Goal: Task Accomplishment & Management: Manage account settings

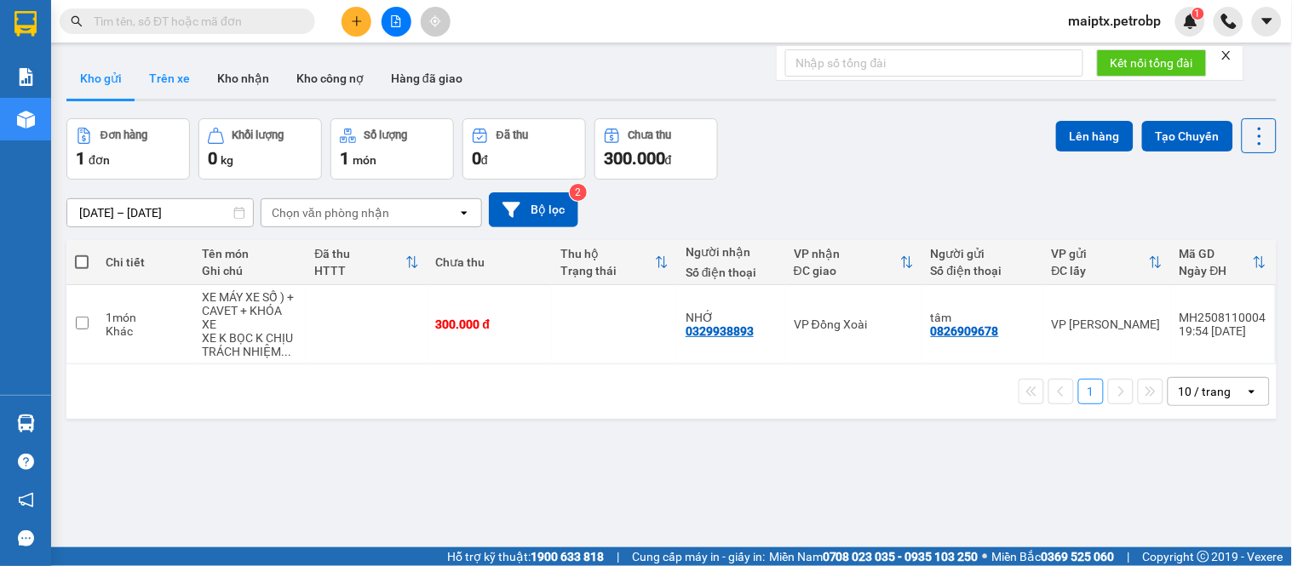
click at [180, 80] on button "Trên xe" at bounding box center [169, 78] width 68 height 41
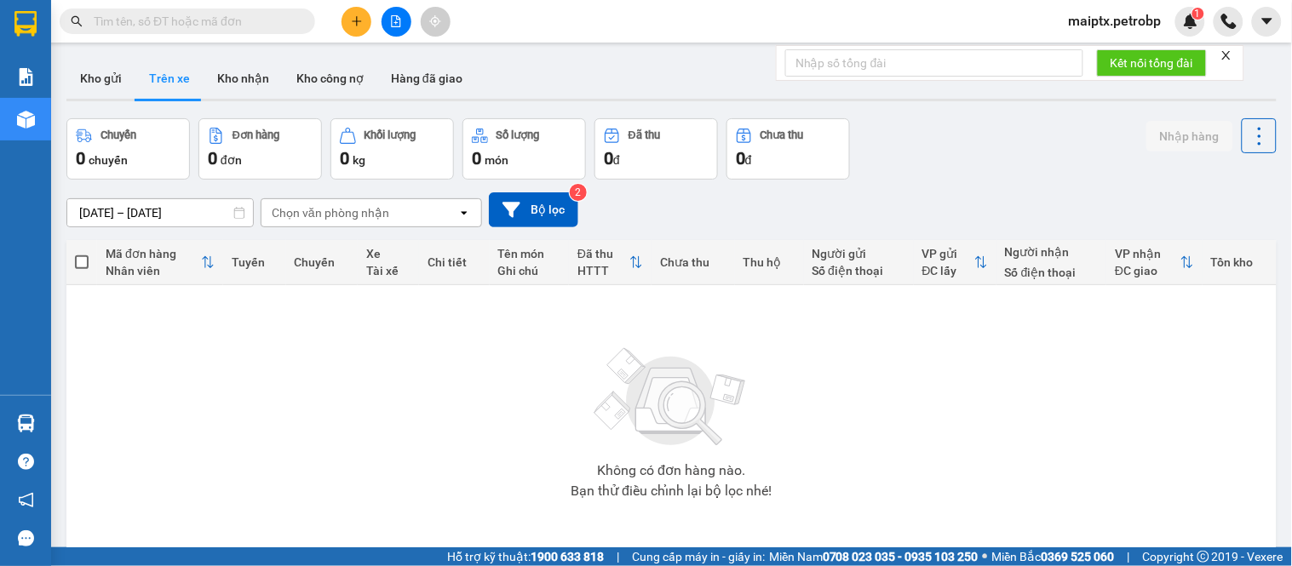
click at [142, 207] on input "[DATE] – [DATE]" at bounding box center [160, 212] width 186 height 27
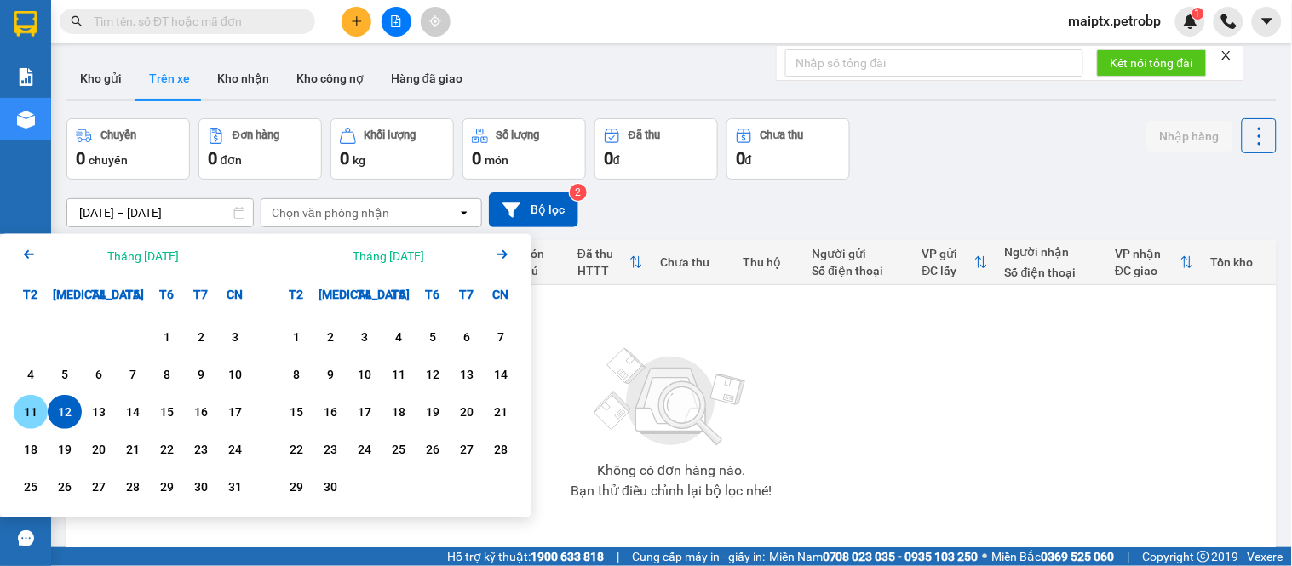
click at [43, 409] on div "11" at bounding box center [31, 412] width 34 height 34
click at [61, 409] on div "12" at bounding box center [65, 412] width 24 height 20
type input "[DATE] – [DATE]"
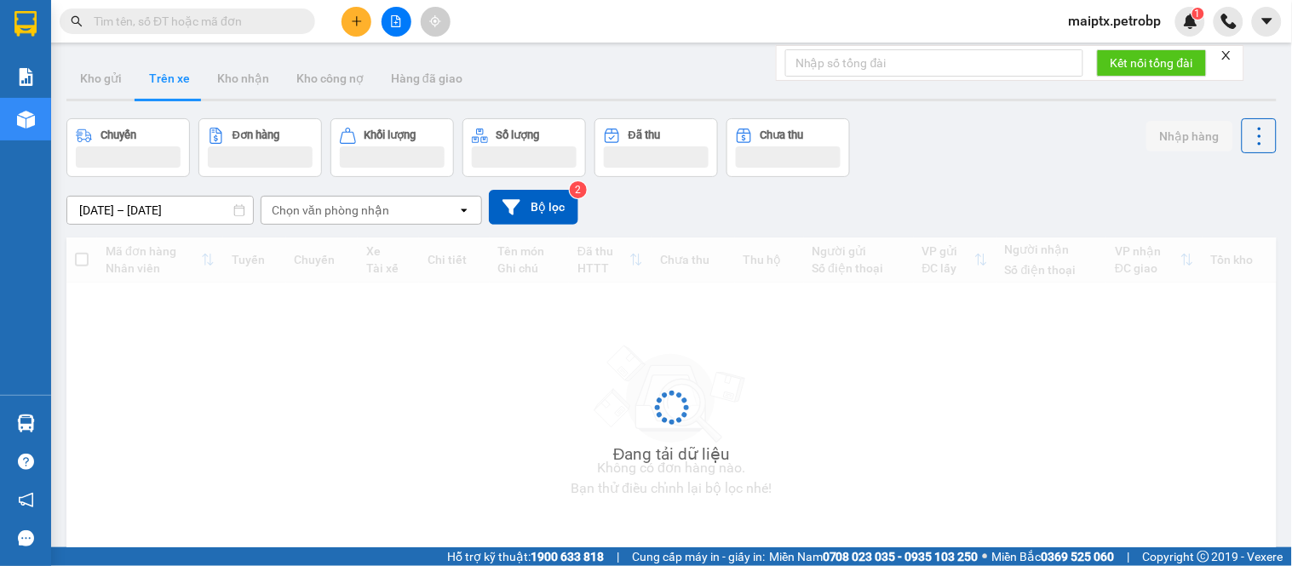
click at [320, 220] on div "Chọn văn phòng nhận" at bounding box center [359, 210] width 196 height 27
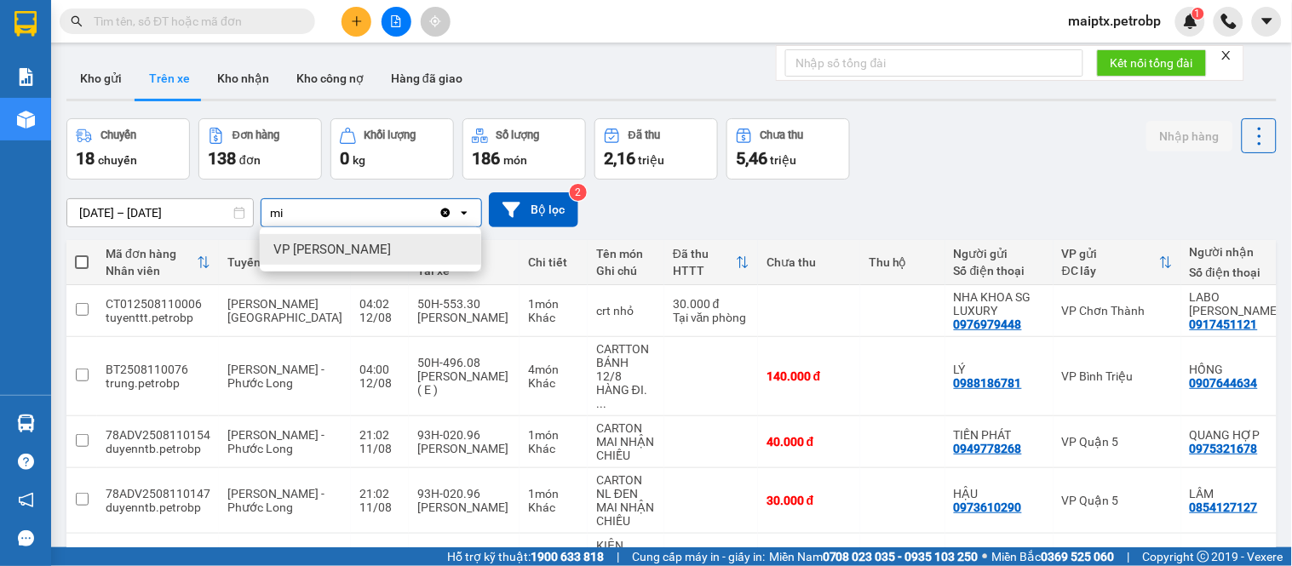
type input "mi"
click at [401, 260] on div "VP [PERSON_NAME]" at bounding box center [370, 249] width 221 height 31
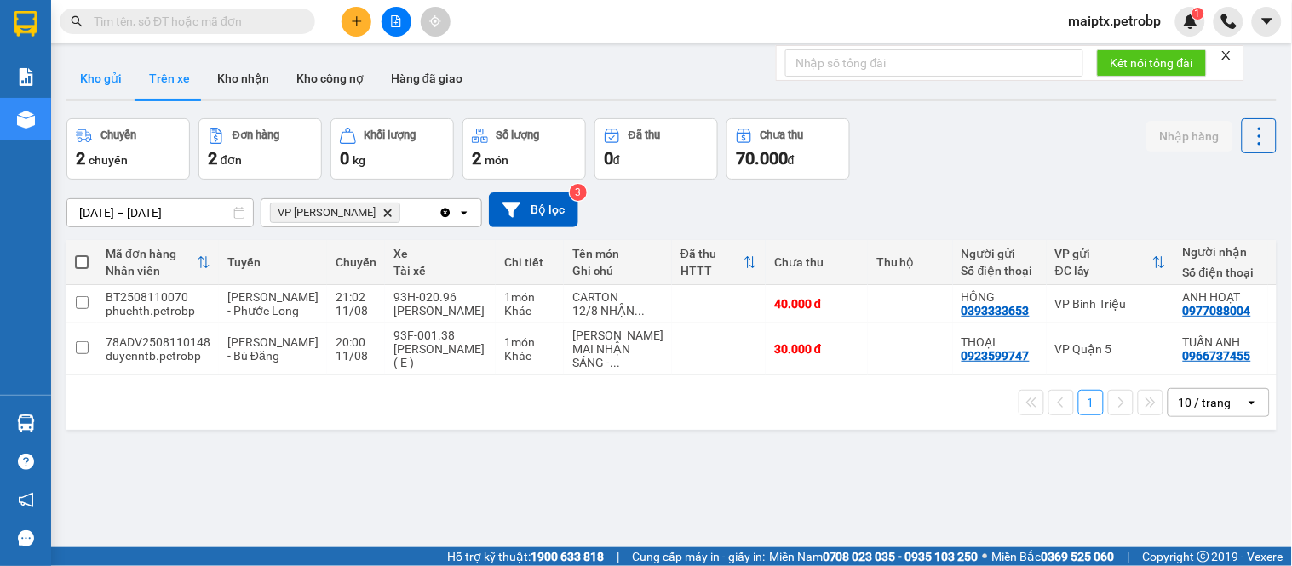
click at [116, 95] on button "Kho gửi" at bounding box center [100, 78] width 69 height 41
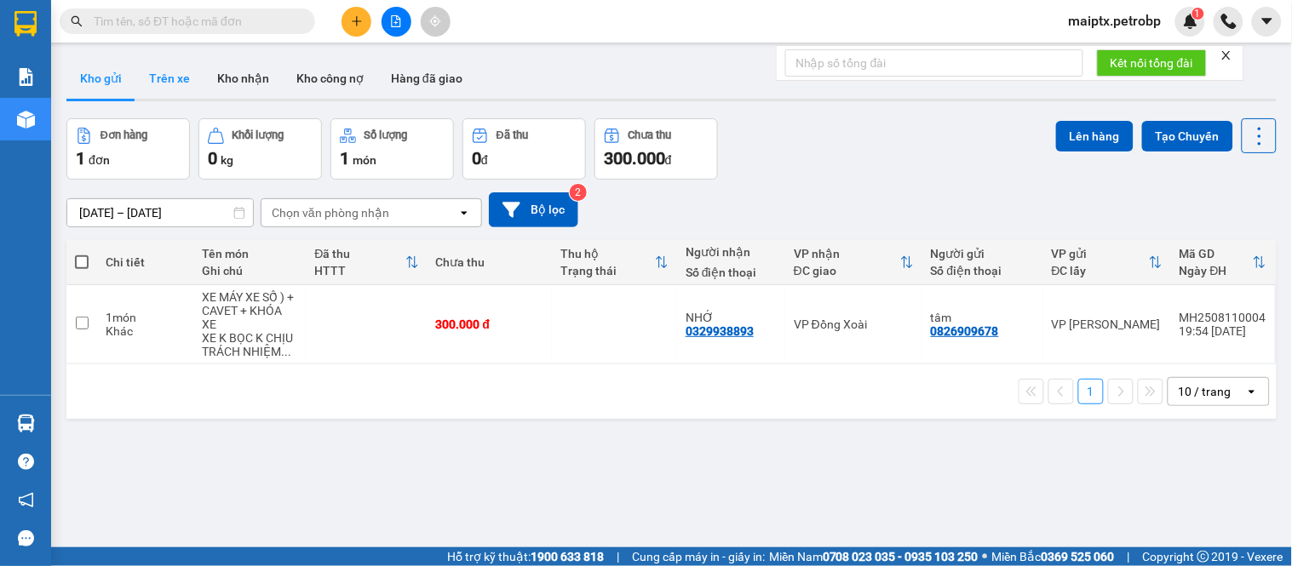
click at [159, 83] on button "Trên xe" at bounding box center [169, 78] width 68 height 41
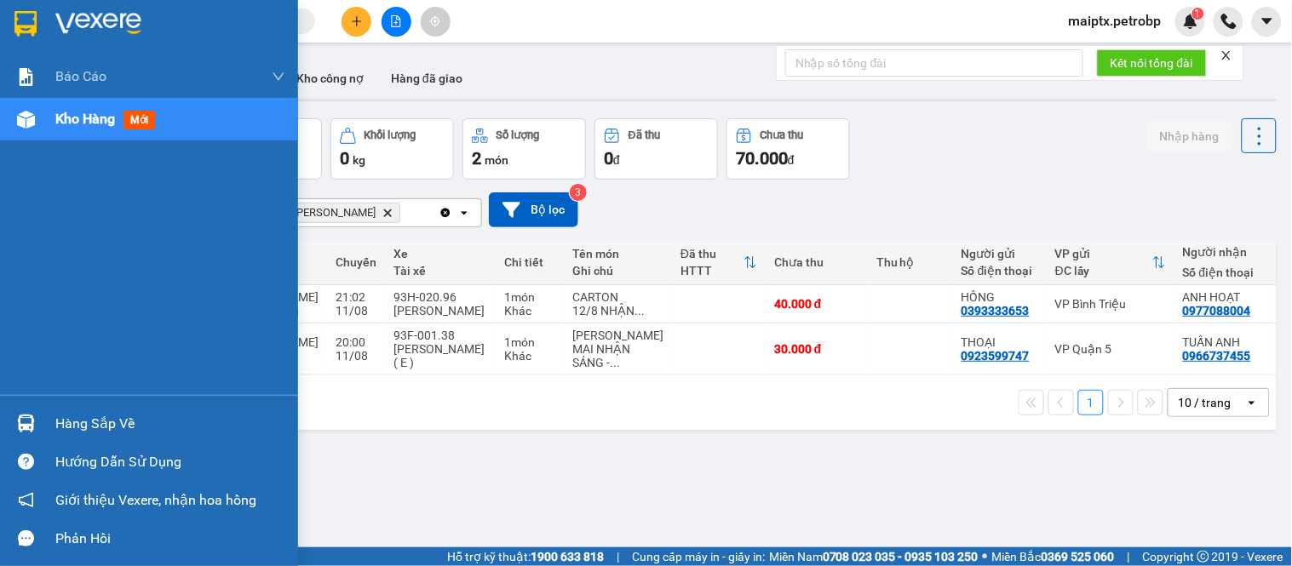
click at [55, 432] on div "Hàng sắp về" at bounding box center [170, 424] width 230 height 26
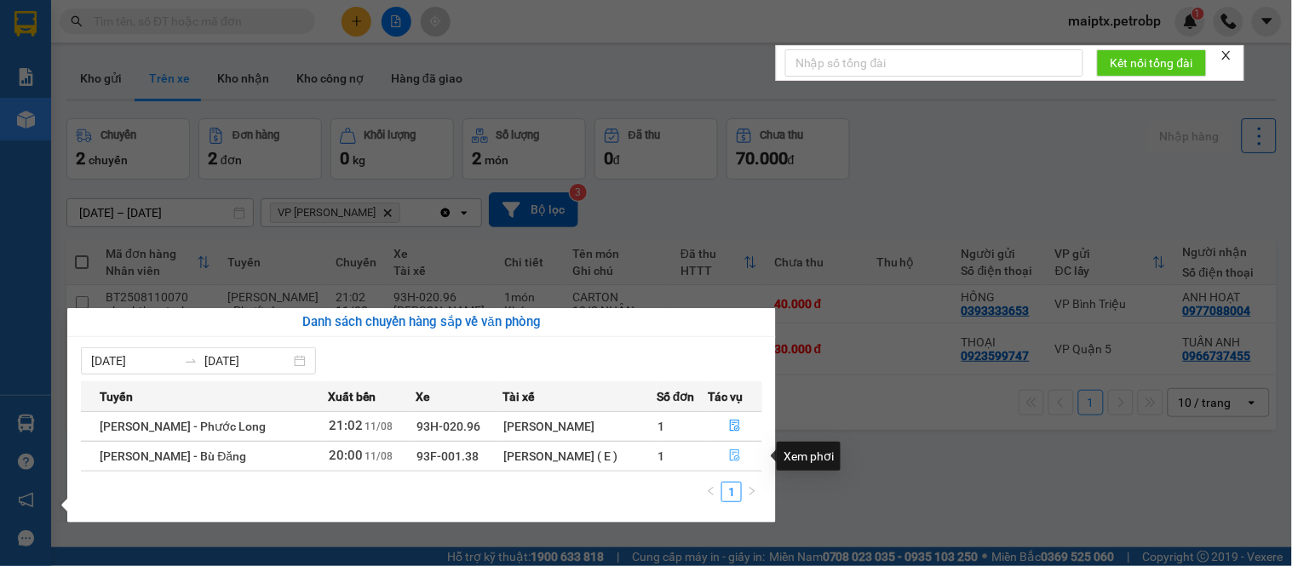
click at [725, 462] on button "button" at bounding box center [735, 456] width 53 height 27
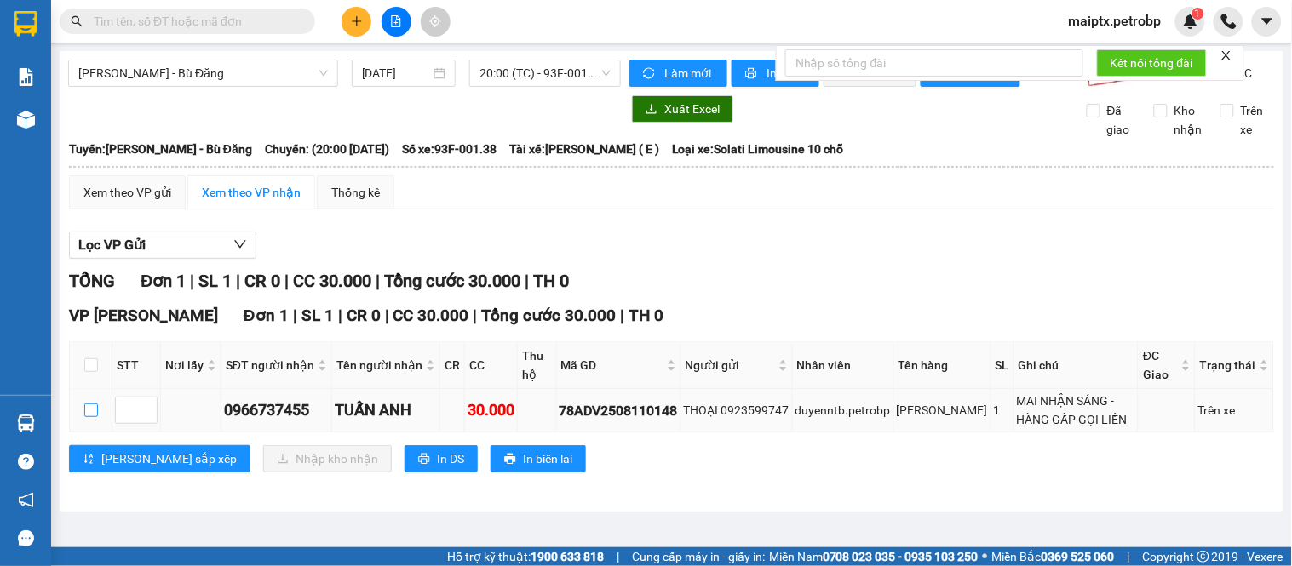
click at [92, 417] on input "checkbox" at bounding box center [91, 411] width 14 height 14
checkbox input "true"
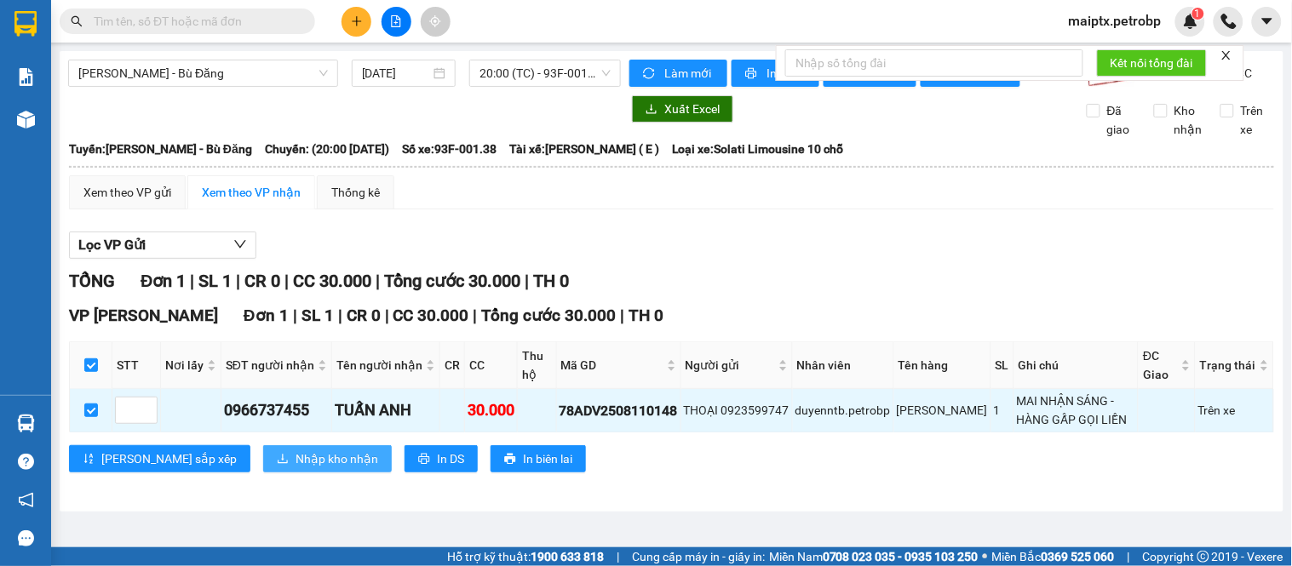
click at [295, 468] on span "Nhập kho nhận" at bounding box center [336, 459] width 83 height 19
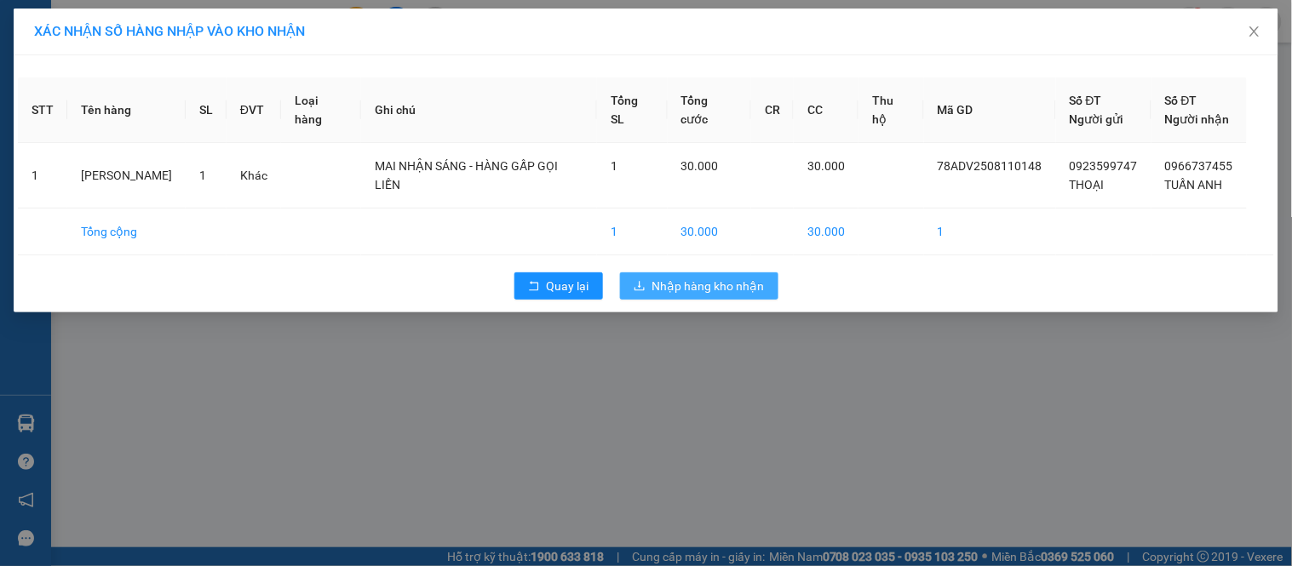
click at [676, 294] on span "Nhập hàng kho nhận" at bounding box center [708, 286] width 112 height 19
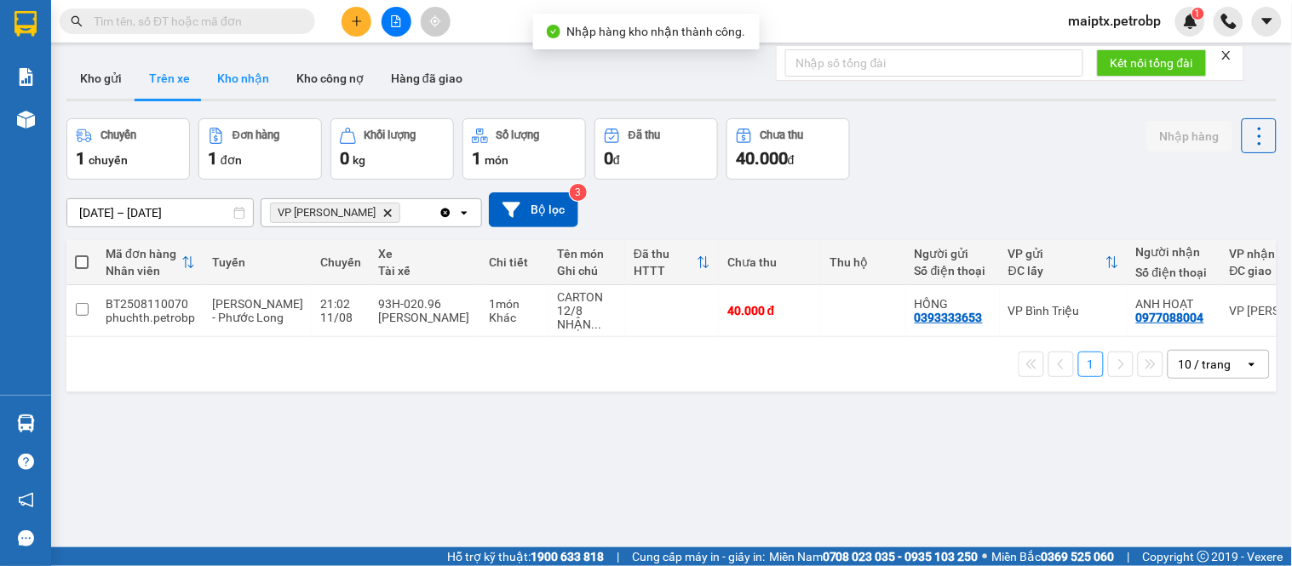
click at [267, 72] on button "Kho nhận" at bounding box center [242, 78] width 79 height 41
type input "[DATE] – [DATE]"
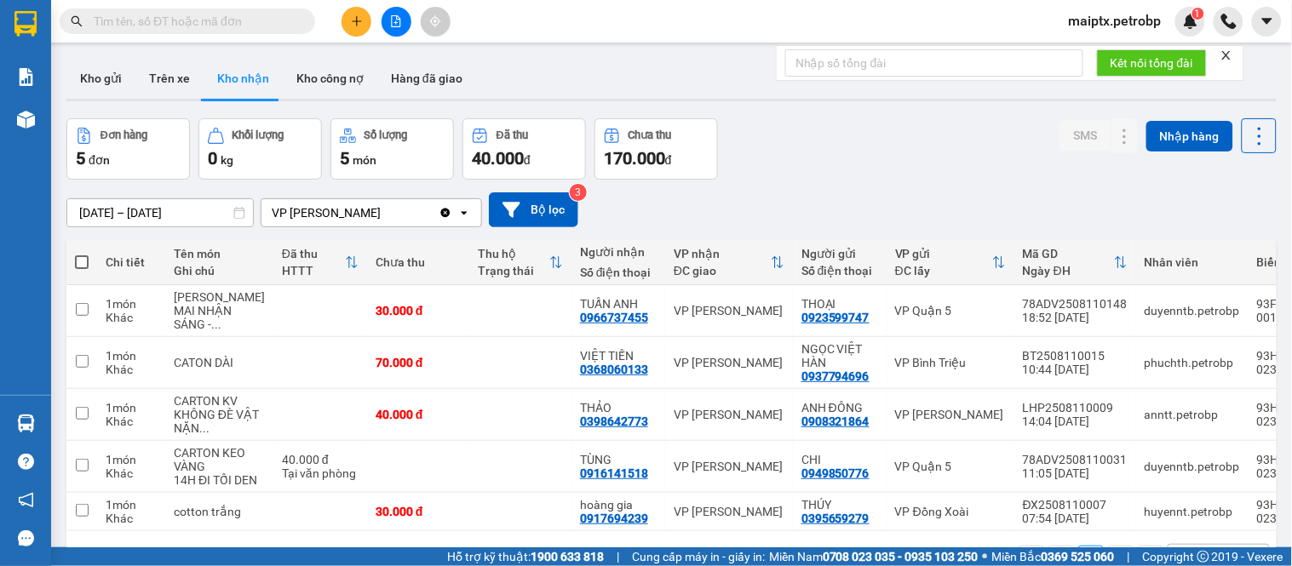
scroll to position [95, 0]
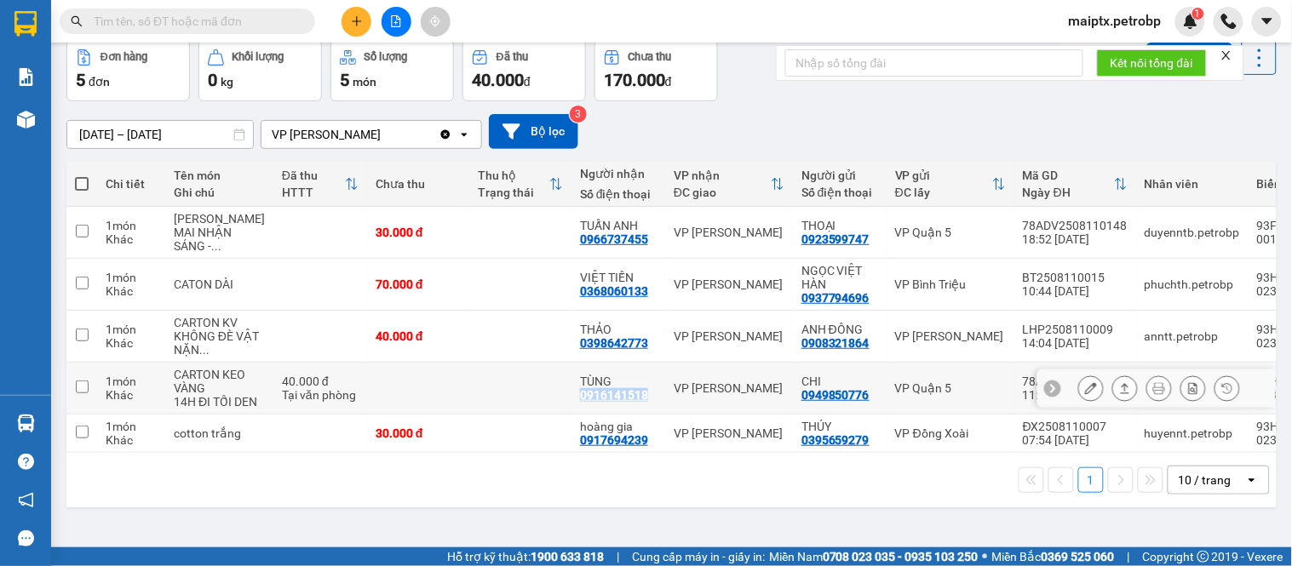
drag, startPoint x: 619, startPoint y: 406, endPoint x: 644, endPoint y: 420, distance: 28.2
click at [644, 415] on tr "1 món Khác CARTON KEO VÀNG 14H ĐI TỐI DEN 40.000 đ Tại văn phòng TÙNG 091614151…" at bounding box center [694, 389] width 1256 height 52
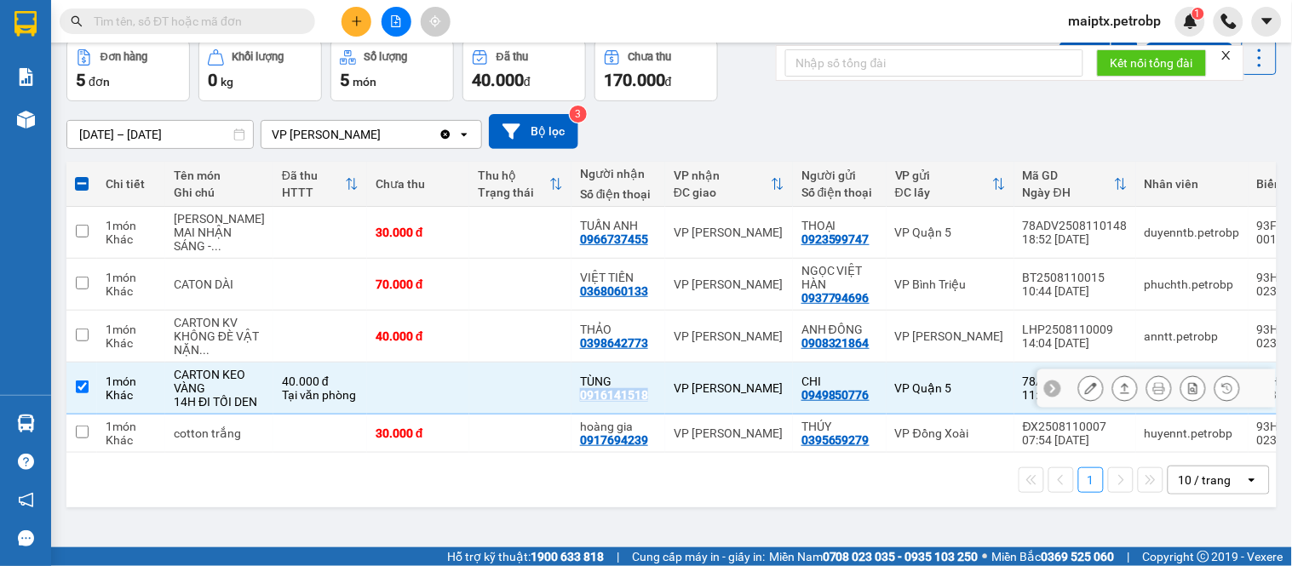
copy div "0916141518"
click at [367, 407] on td at bounding box center [418, 389] width 102 height 52
checkbox input "false"
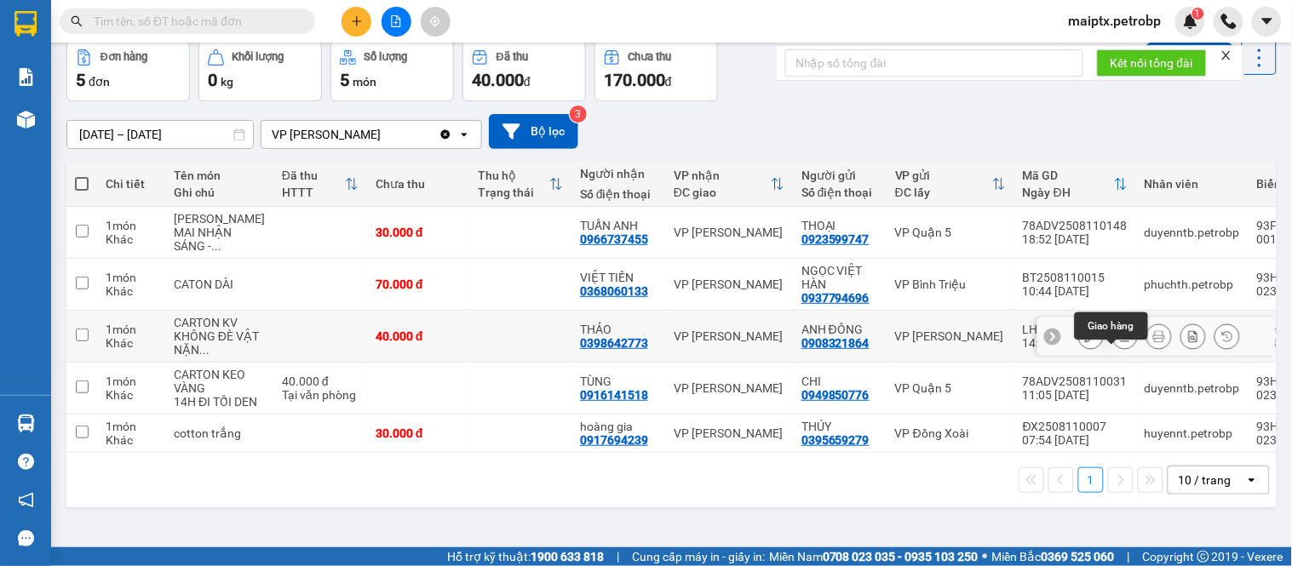
click at [1079, 341] on button at bounding box center [1091, 337] width 24 height 30
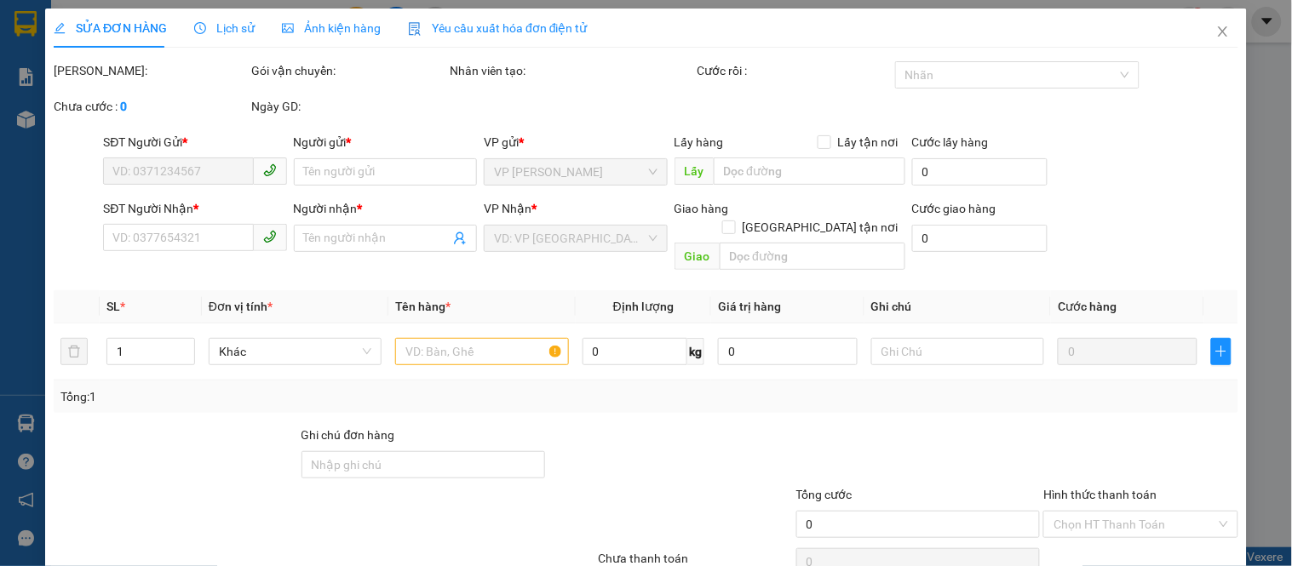
type input "0908321864"
type input "ANH ĐÔNG"
type input "0398642773"
type input "THẢO"
type input "40.000"
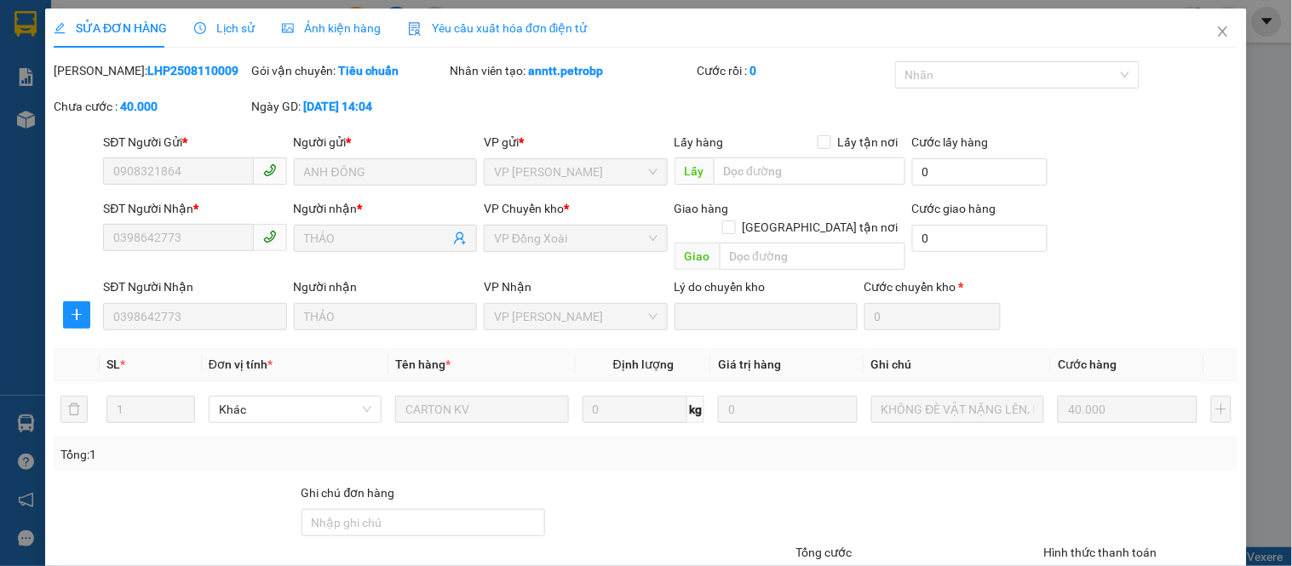
click at [147, 72] on b "LHP2508110009" at bounding box center [192, 71] width 91 height 14
copy b "LHP2508110009"
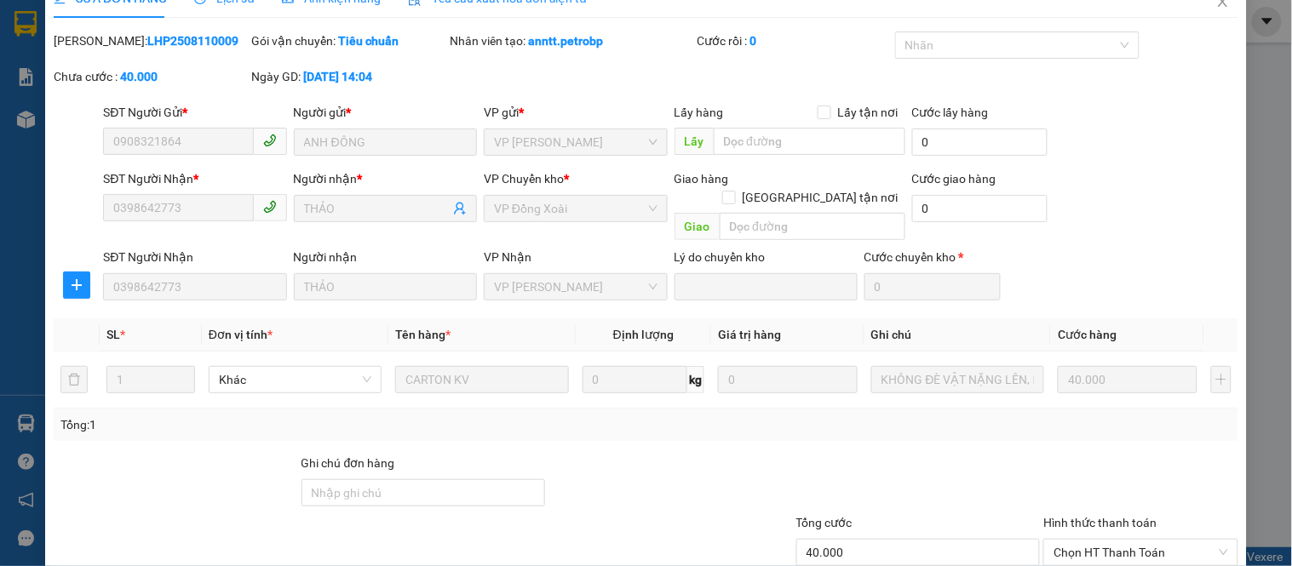
scroll to position [124, 0]
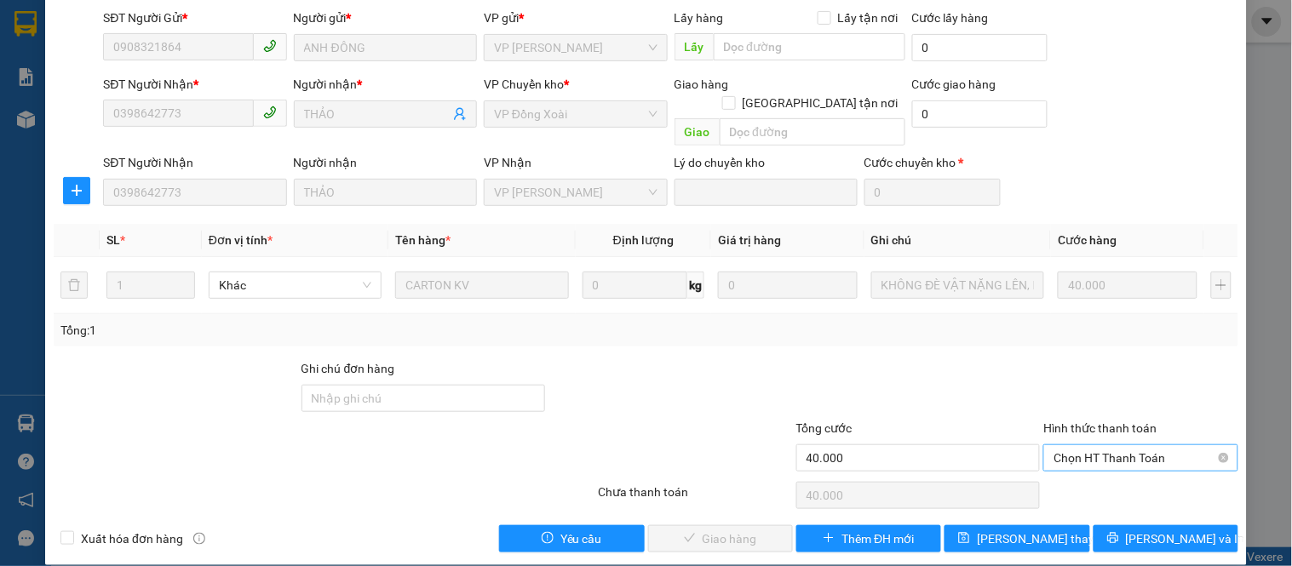
click at [1081, 445] on span "Chọn HT Thanh Toán" at bounding box center [1140, 458] width 174 height 26
click at [1057, 469] on div "Tại văn phòng" at bounding box center [1130, 473] width 172 height 19
type input "0"
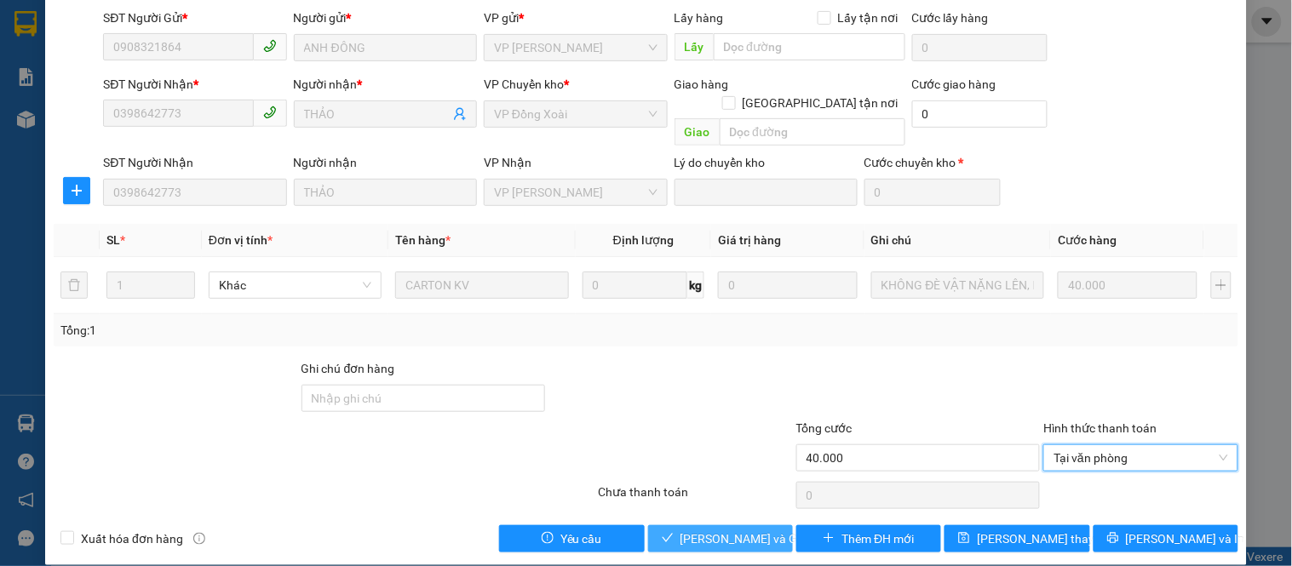
click at [747, 530] on span "[PERSON_NAME] và Giao hàng" at bounding box center [761, 539] width 163 height 19
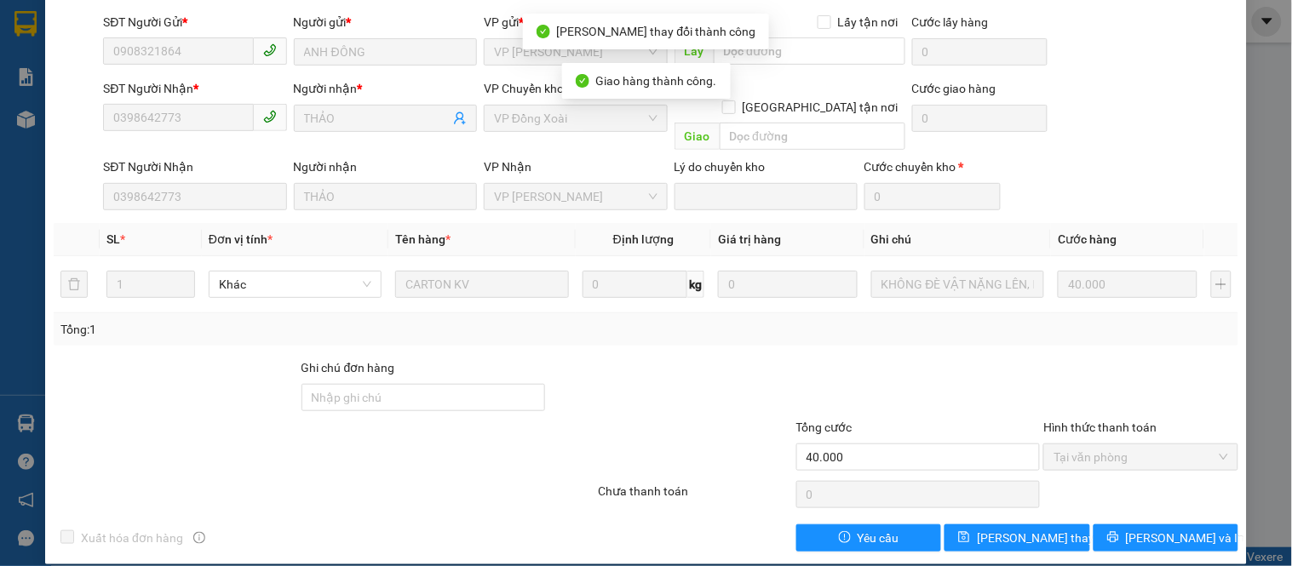
scroll to position [0, 0]
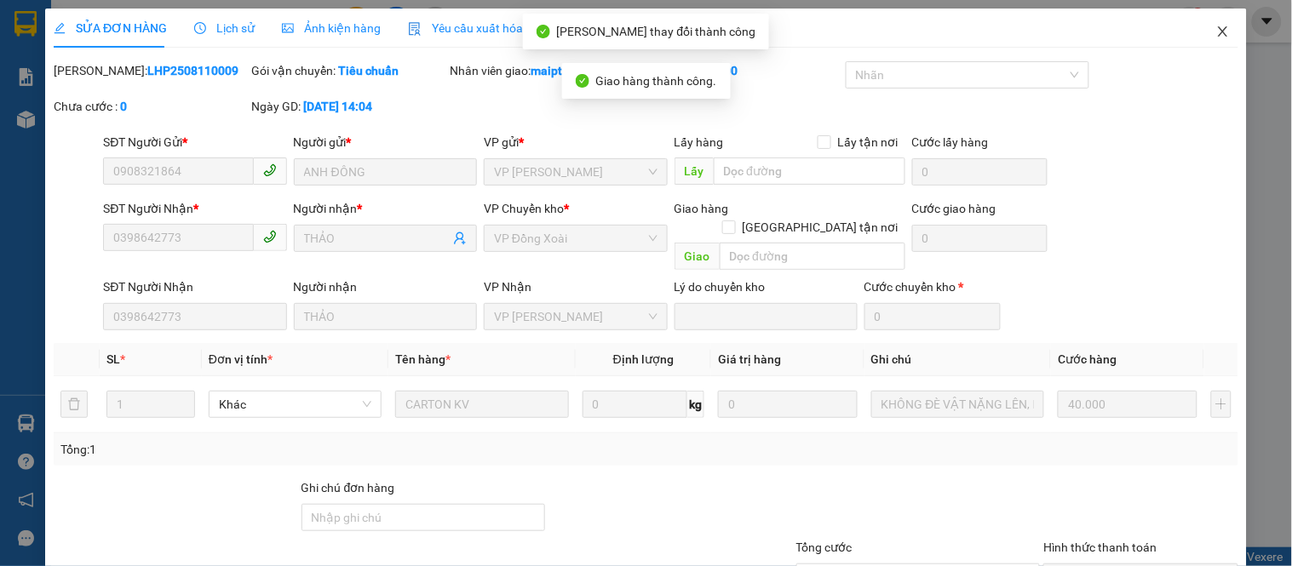
click at [1216, 37] on icon "close" at bounding box center [1223, 32] width 14 height 14
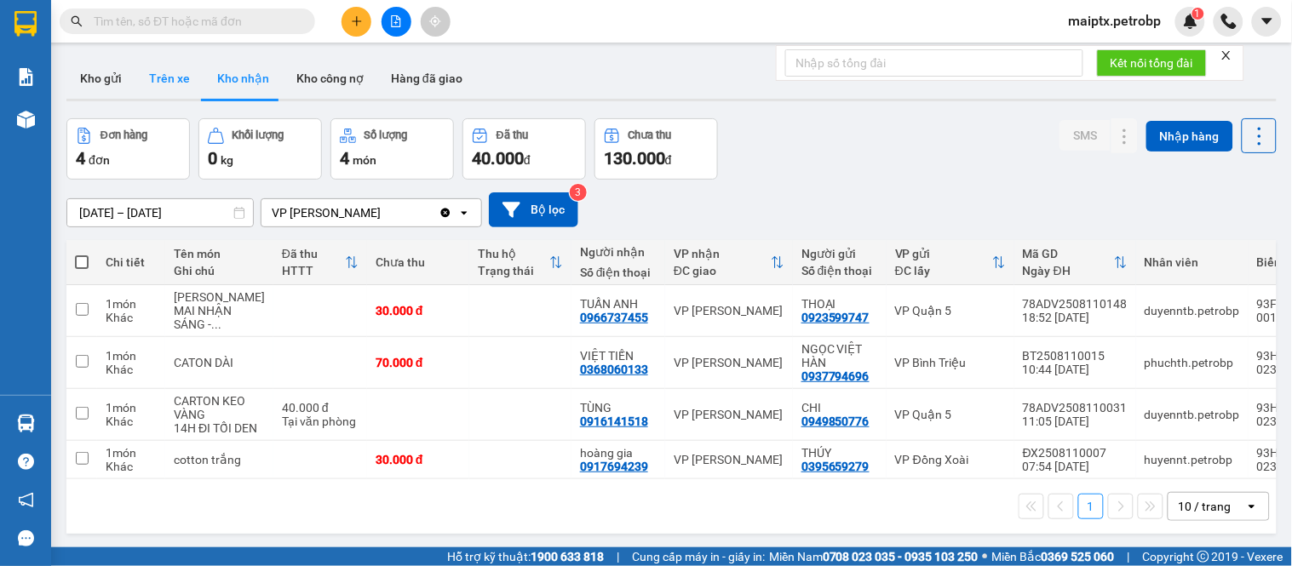
click at [169, 95] on button "Trên xe" at bounding box center [169, 78] width 68 height 41
type input "[DATE] – [DATE]"
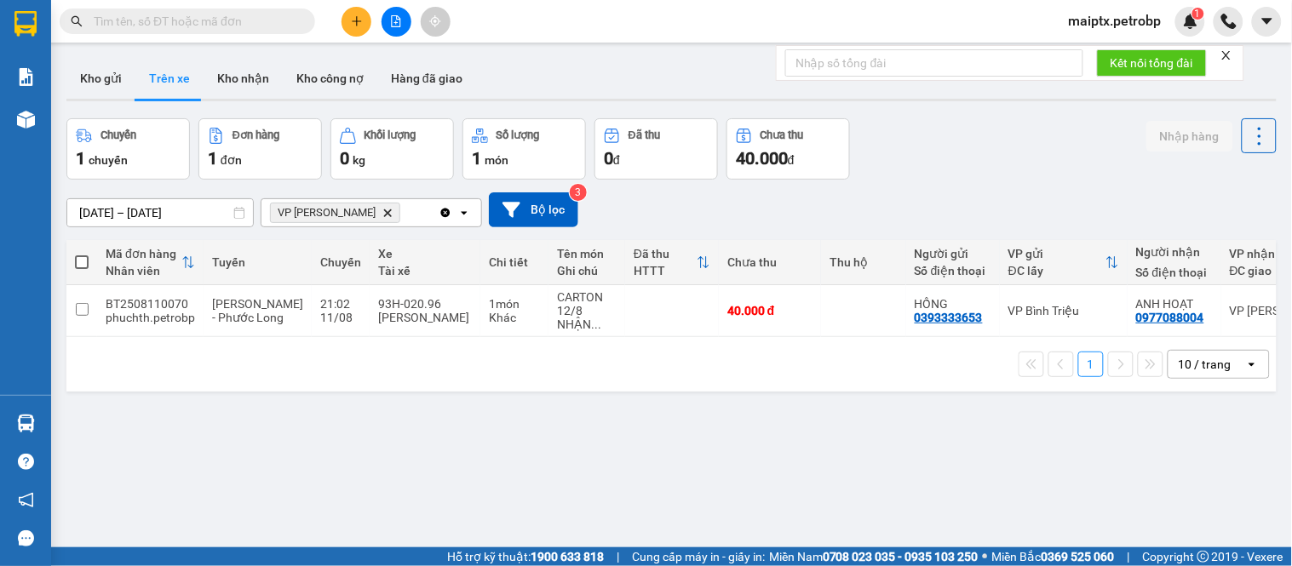
click at [181, 23] on input "text" at bounding box center [194, 21] width 201 height 19
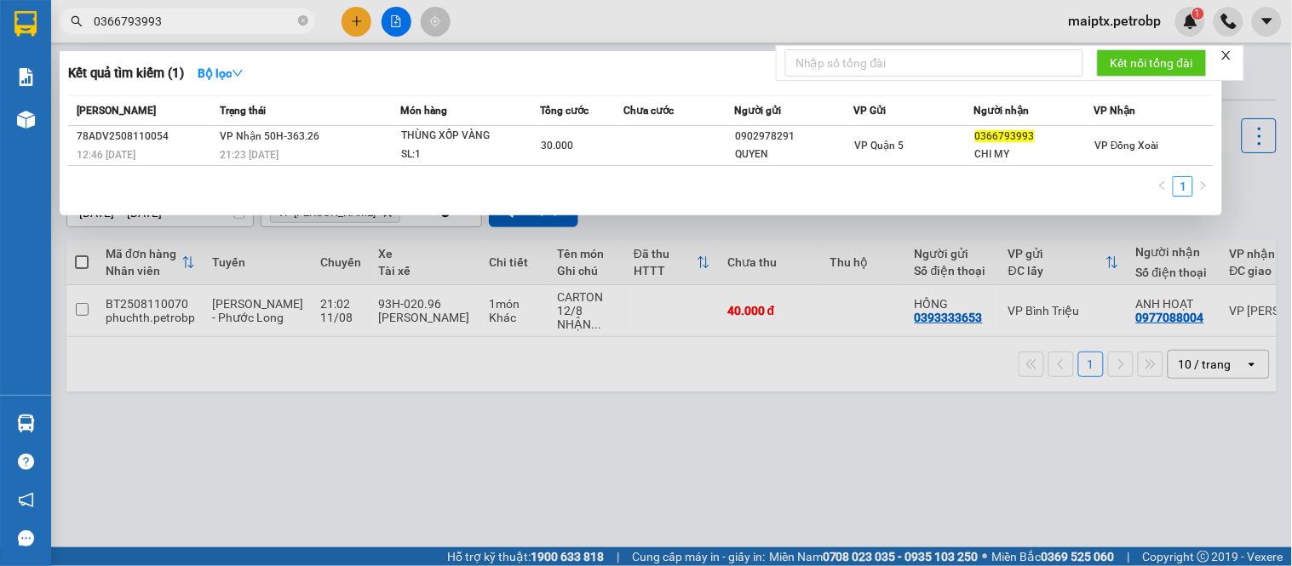
click at [181, 23] on input "0366793993" at bounding box center [194, 21] width 201 height 19
type input "0366793993"
click at [265, 413] on div at bounding box center [646, 283] width 1292 height 566
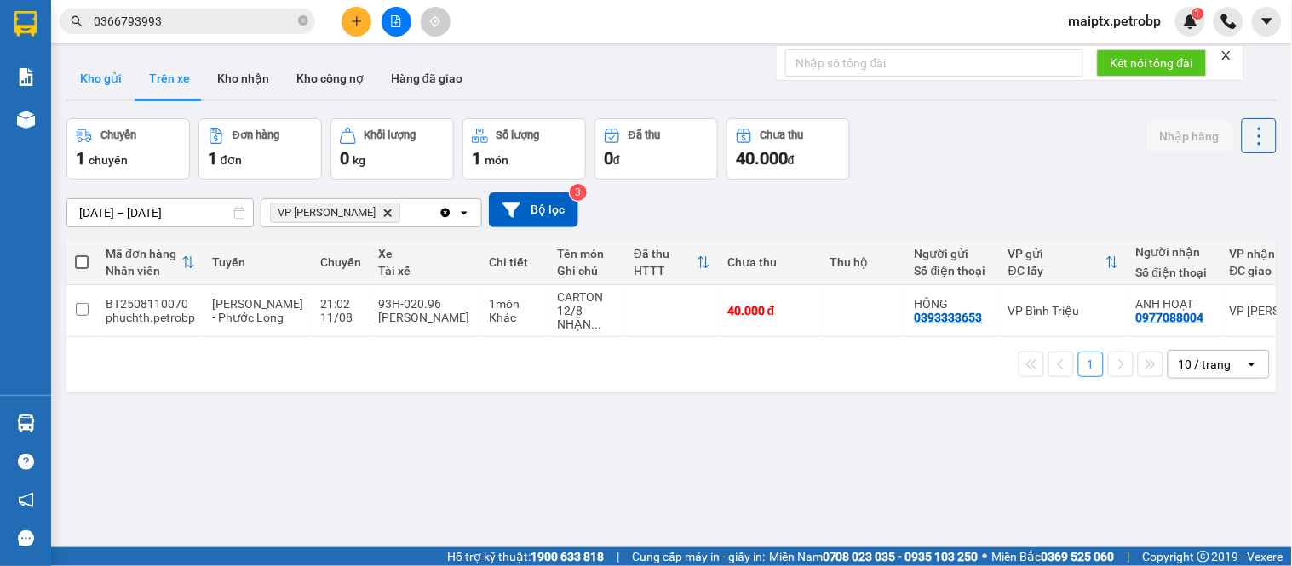
click at [99, 74] on button "Kho gửi" at bounding box center [100, 78] width 69 height 41
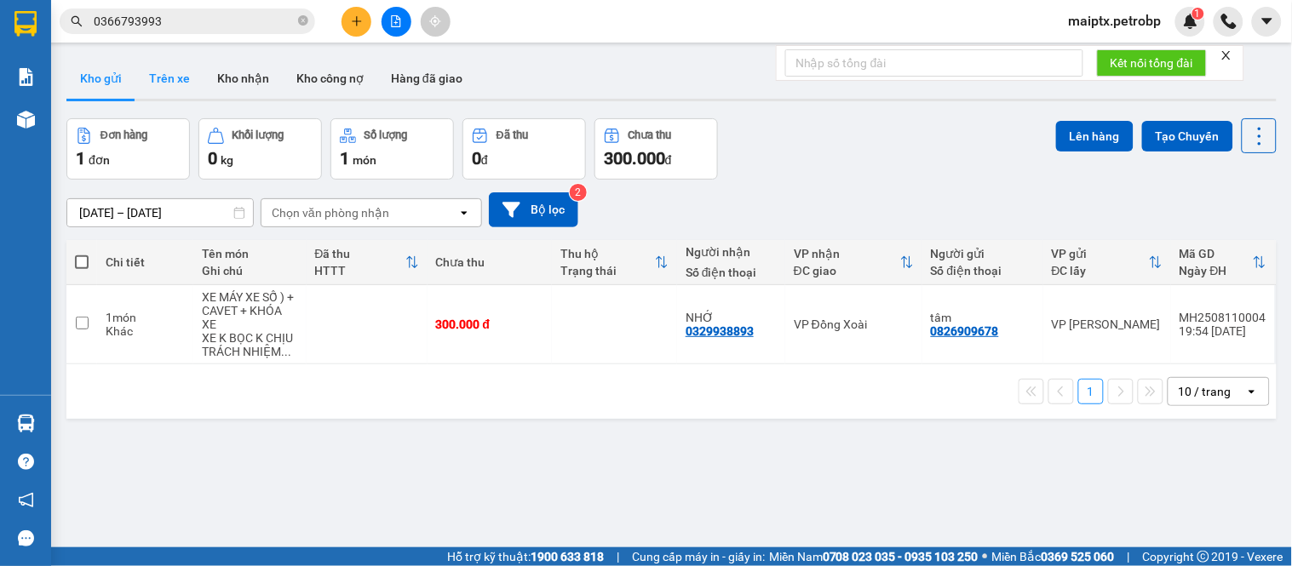
click at [165, 68] on button "Trên xe" at bounding box center [169, 78] width 68 height 41
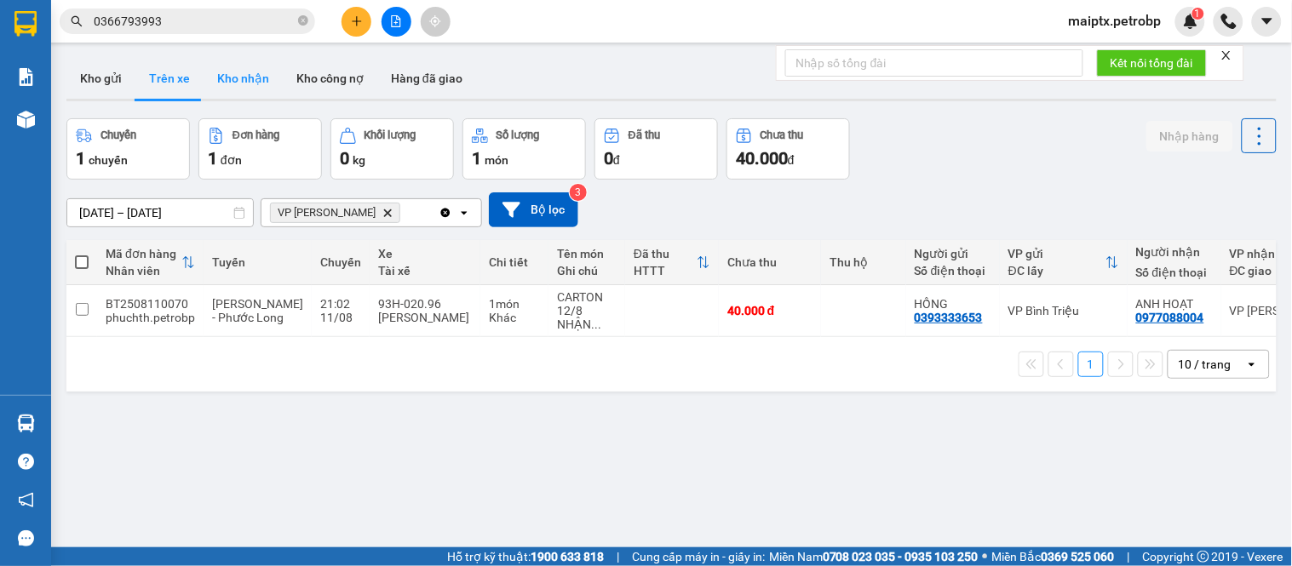
click at [258, 78] on button "Kho nhận" at bounding box center [242, 78] width 79 height 41
type input "[DATE] – [DATE]"
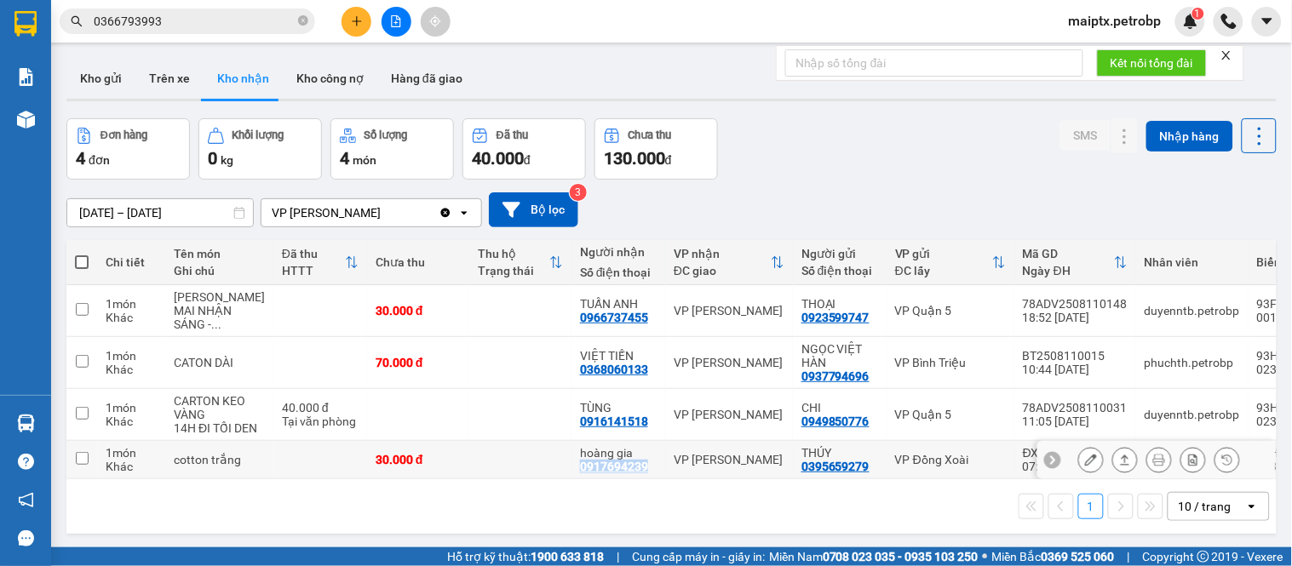
drag, startPoint x: 616, startPoint y: 491, endPoint x: 546, endPoint y: 494, distance: 69.9
click at [571, 479] on td "hoàng gia 0917694239" at bounding box center [618, 460] width 94 height 38
drag, startPoint x: 627, startPoint y: 496, endPoint x: 547, endPoint y: 502, distance: 80.3
click at [571, 479] on td "hoàng gia 0917694239" at bounding box center [618, 460] width 94 height 38
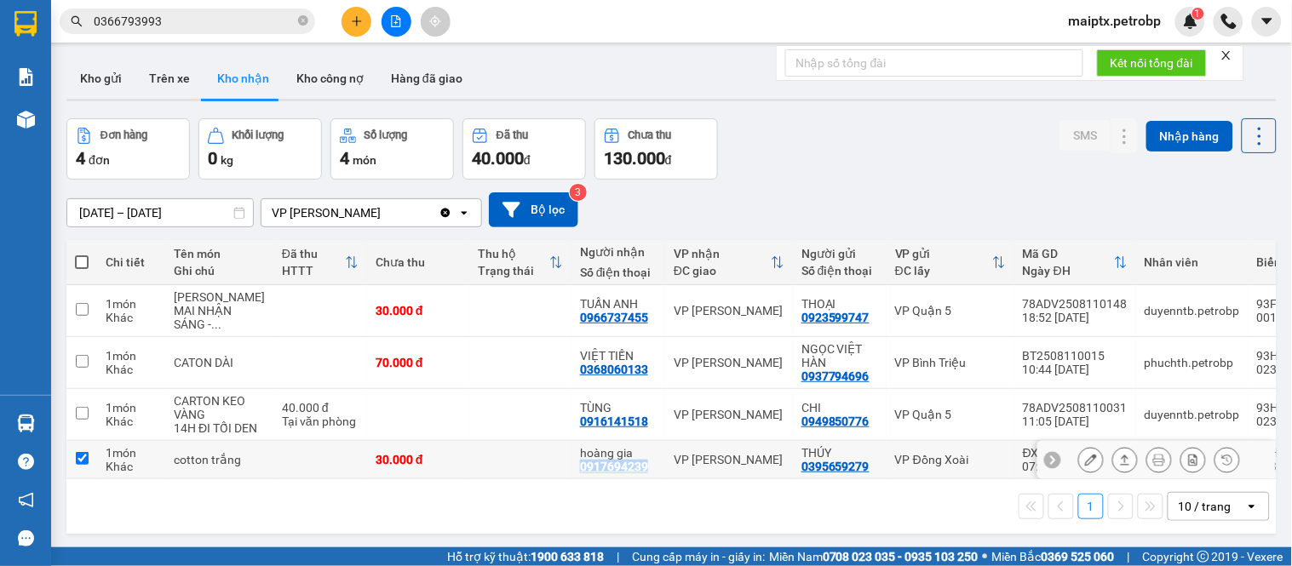
checkbox input "true"
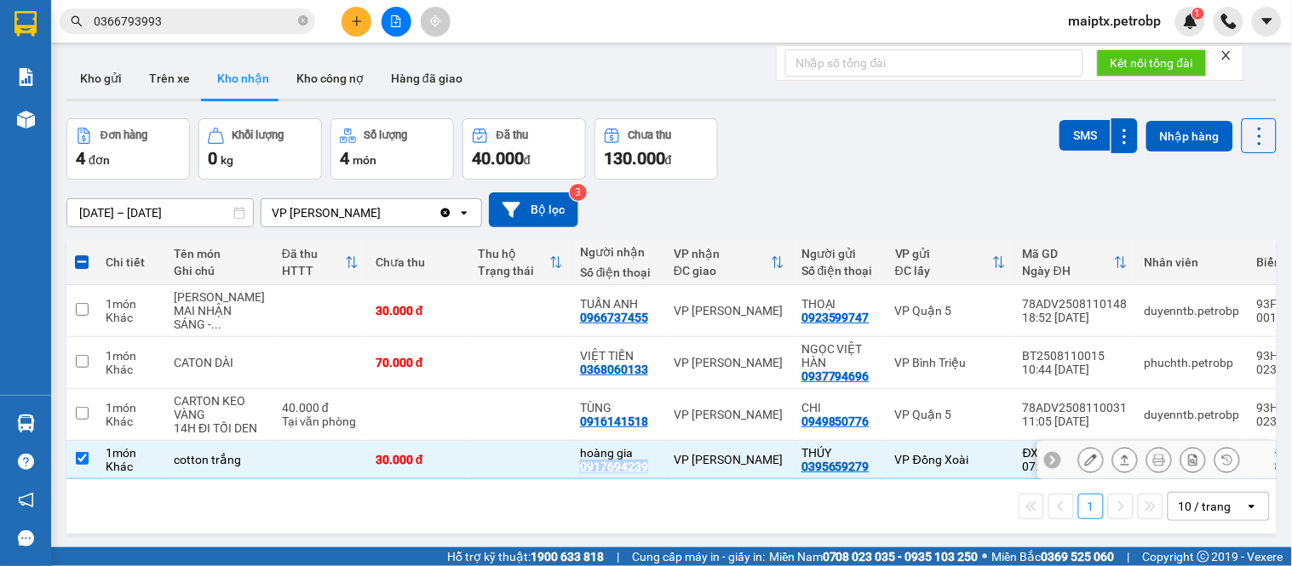
copy div "0917694239"
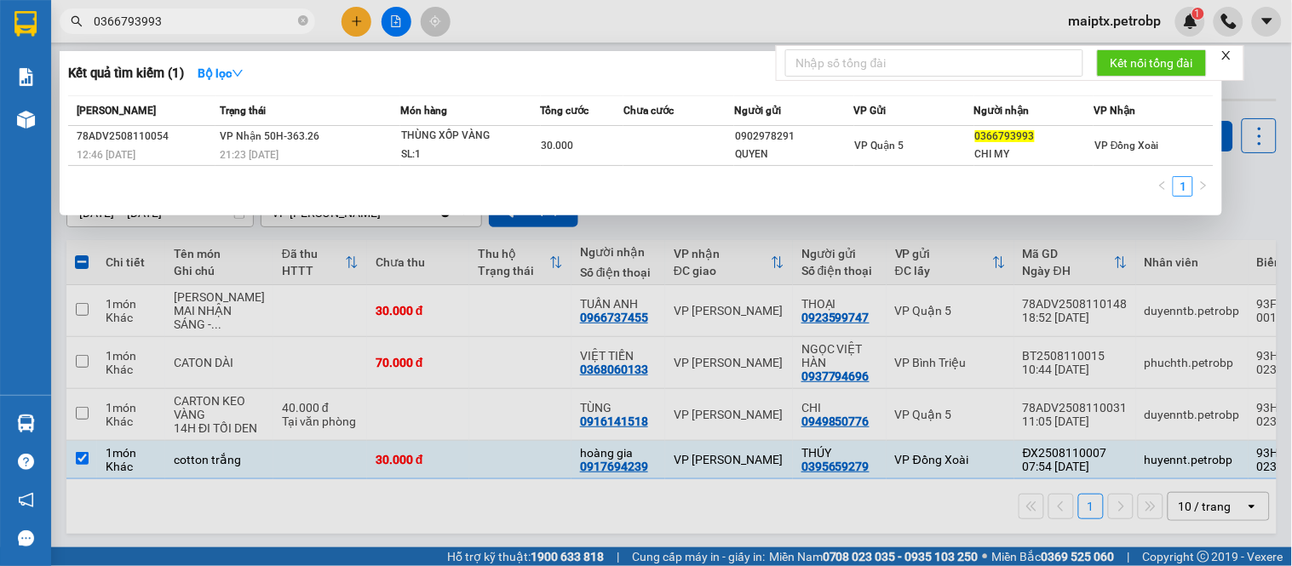
click at [130, 27] on input "0366793993" at bounding box center [194, 21] width 201 height 19
paste input "917694239"
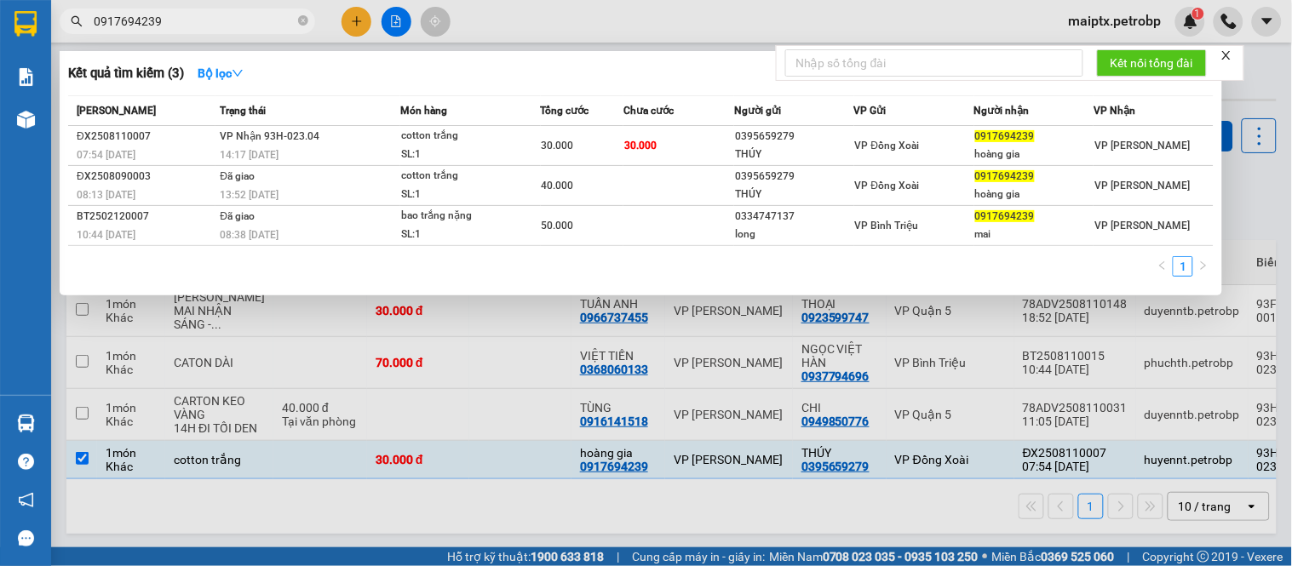
type input "0917694239"
click at [184, 506] on div at bounding box center [646, 283] width 1292 height 566
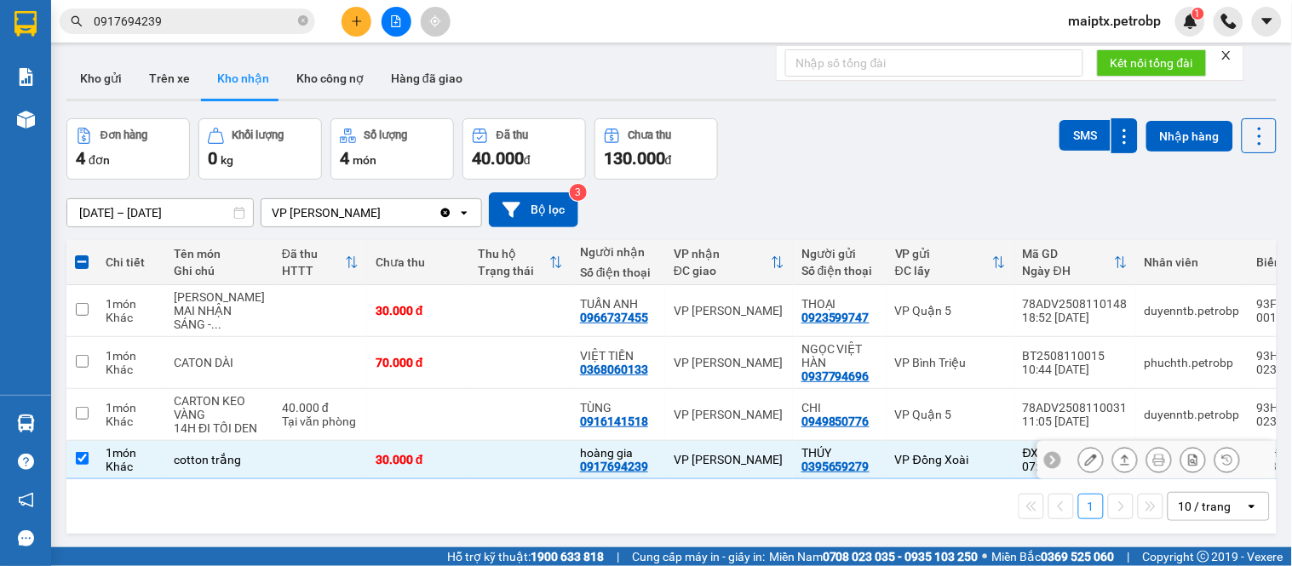
click at [76, 465] on input "checkbox" at bounding box center [82, 458] width 13 height 13
checkbox input "false"
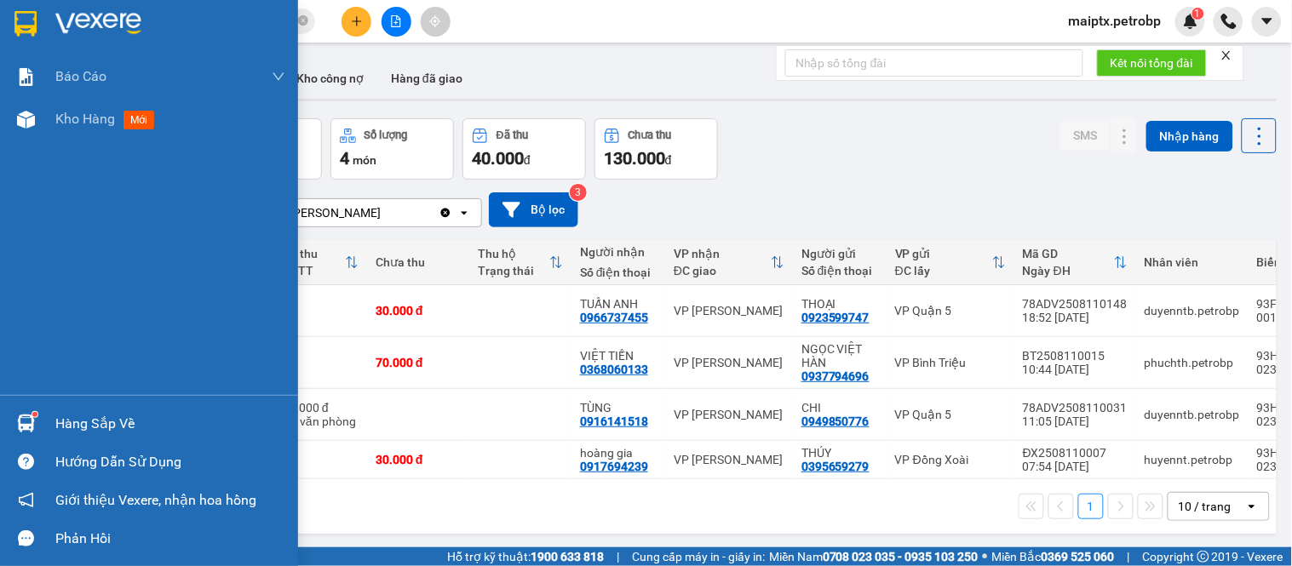
click at [54, 421] on div "Hàng sắp về" at bounding box center [149, 423] width 298 height 38
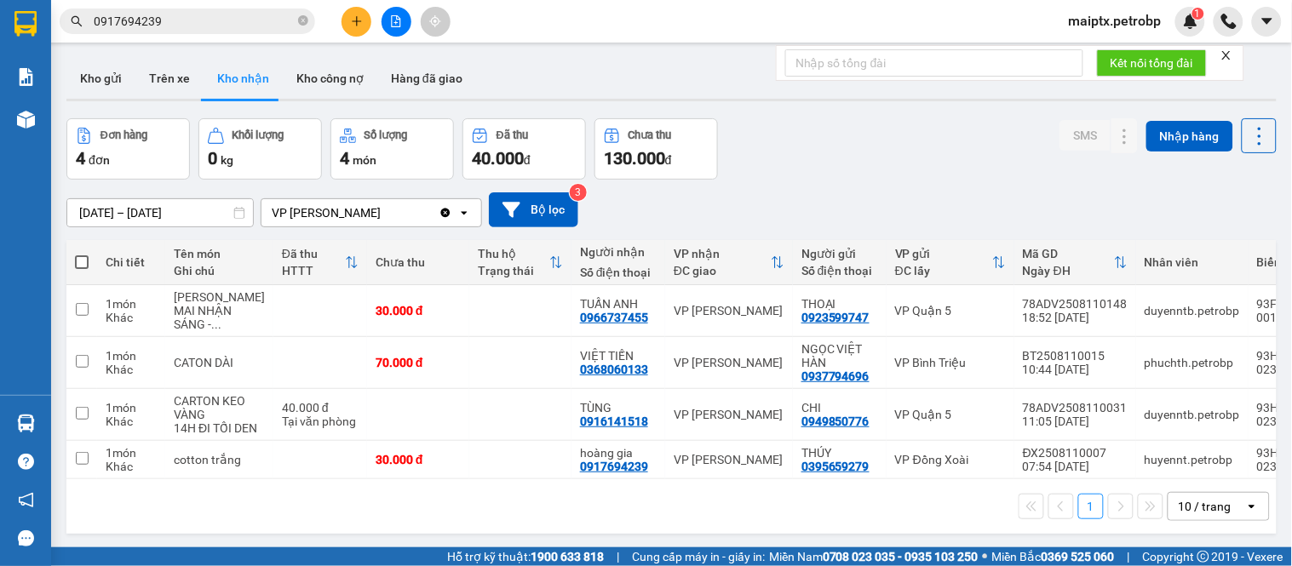
click at [795, 172] on section "Kết quả tìm kiếm ( 3 ) Bộ lọc Mã ĐH Trạng thái Món hàng Tổng cước Chưa cước Ngư…" at bounding box center [646, 283] width 1292 height 566
